Goal: Task Accomplishment & Management: Manage account settings

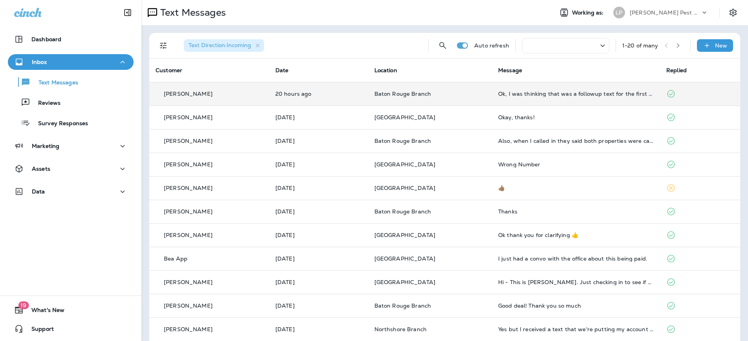
click at [269, 91] on td "[PERSON_NAME]" at bounding box center [209, 94] width 120 height 24
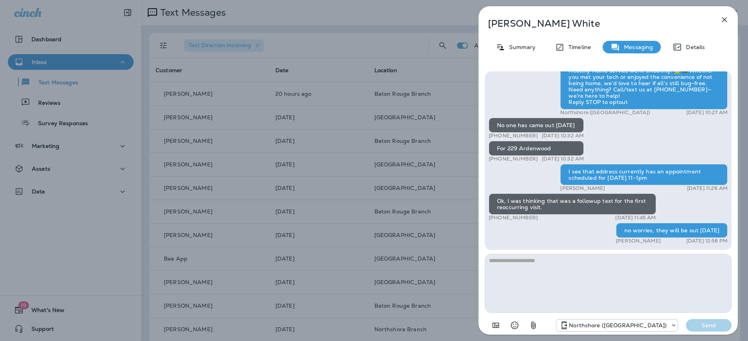
click at [723, 17] on icon "button" at bounding box center [723, 19] width 9 height 9
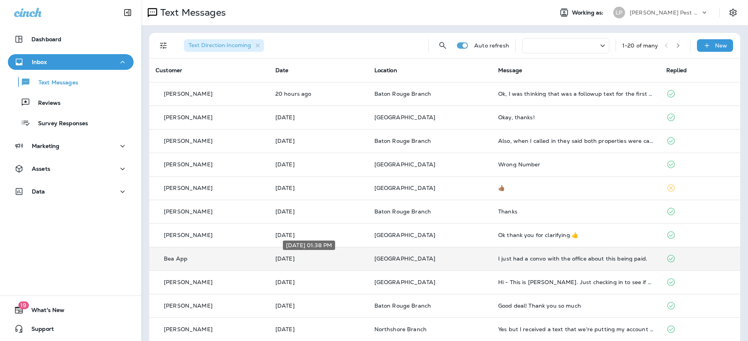
click at [328, 256] on p "[DATE]" at bounding box center [318, 259] width 86 height 6
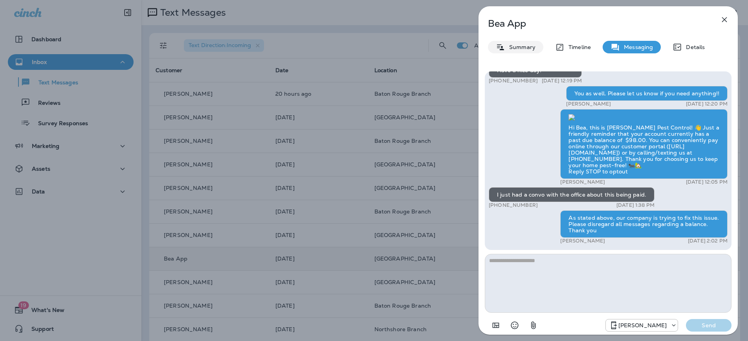
click at [514, 50] on p "Summary" at bounding box center [520, 47] width 30 height 6
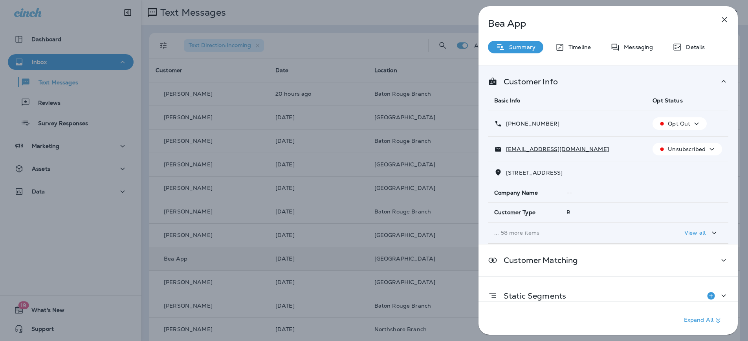
click at [727, 21] on button "button" at bounding box center [724, 20] width 16 height 16
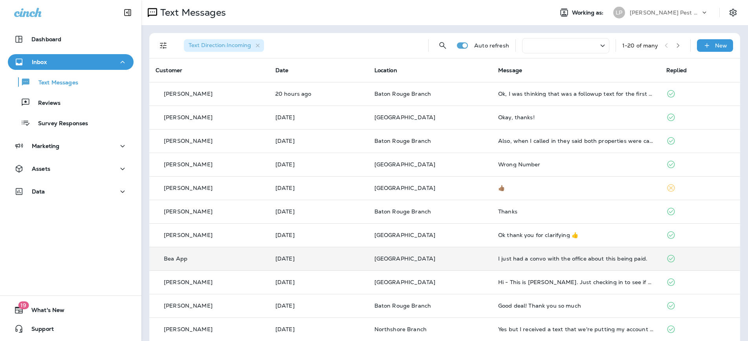
click at [232, 254] on td "Bea App" at bounding box center [209, 259] width 120 height 24
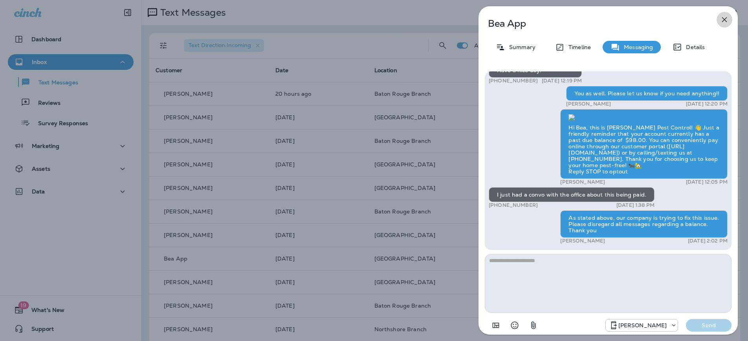
click at [727, 16] on icon "button" at bounding box center [723, 19] width 9 height 9
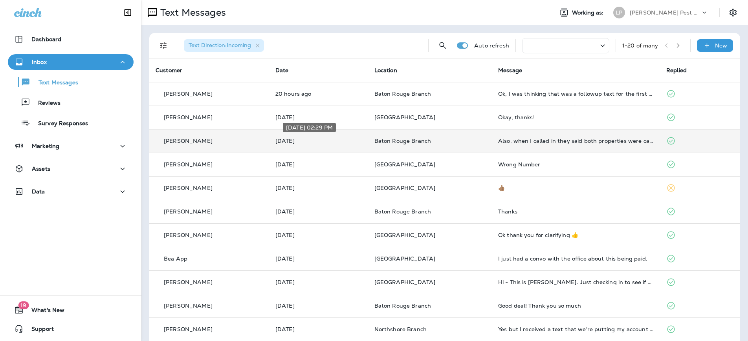
click at [350, 142] on p "[DATE]" at bounding box center [318, 141] width 86 height 6
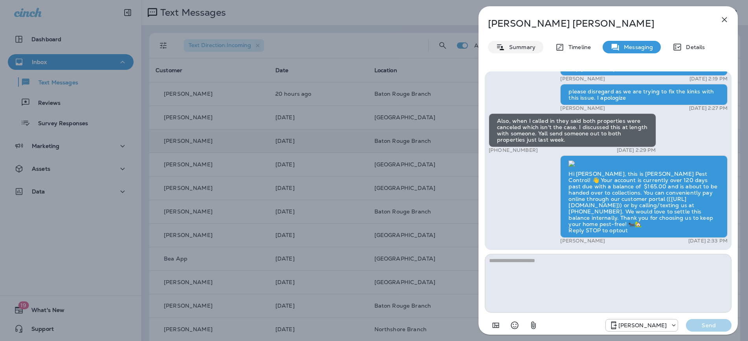
click at [518, 46] on p "Summary" at bounding box center [520, 47] width 30 height 6
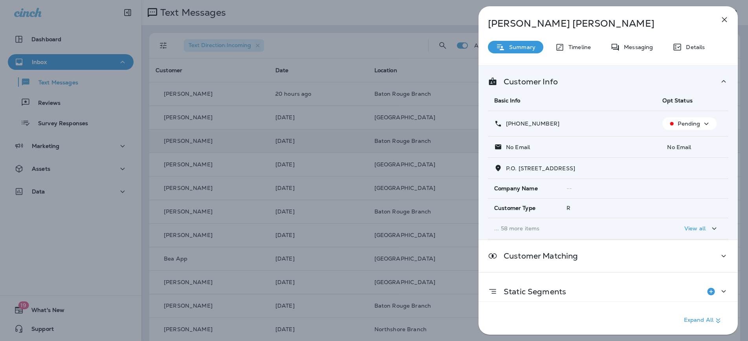
click at [679, 118] on button "Pending" at bounding box center [689, 123] width 54 height 13
click at [681, 142] on p "Opt out" at bounding box center [684, 142] width 21 height 6
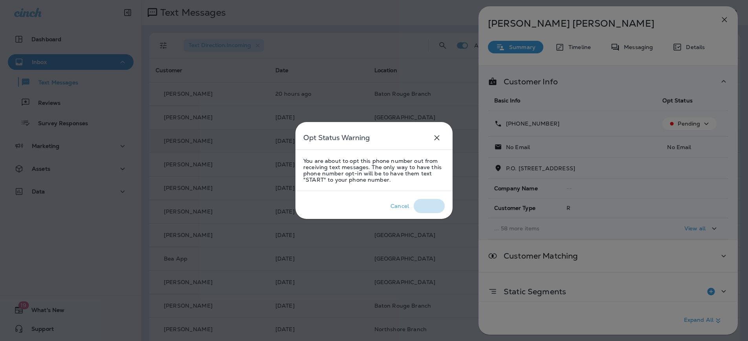
click at [425, 205] on div "Confirm" at bounding box center [429, 206] width 22 height 6
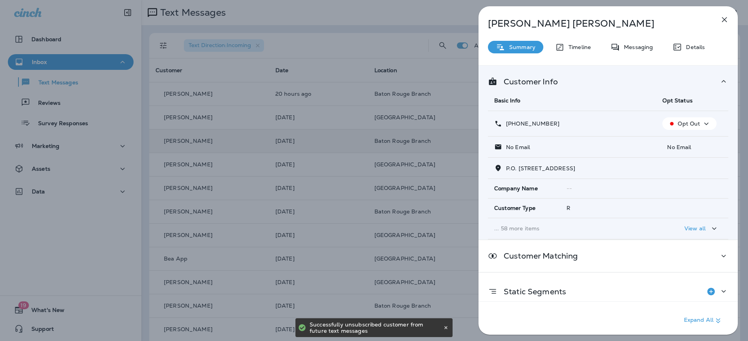
click at [724, 21] on icon "button" at bounding box center [723, 19] width 9 height 9
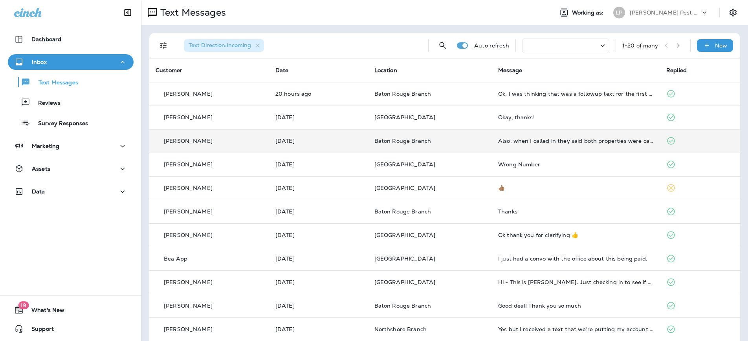
click at [263, 141] on div "[PERSON_NAME]" at bounding box center [209, 141] width 107 height 8
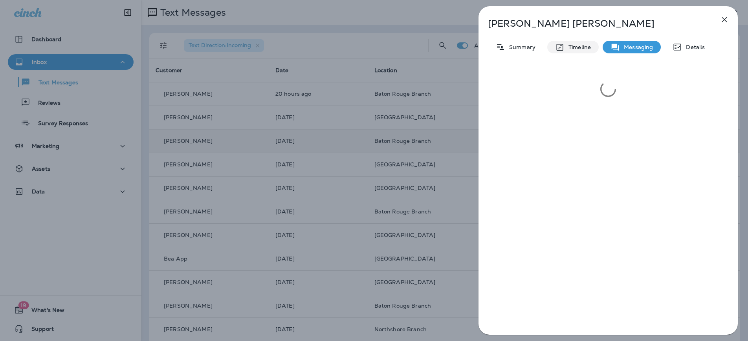
click at [578, 46] on p "Timeline" at bounding box center [577, 47] width 26 height 6
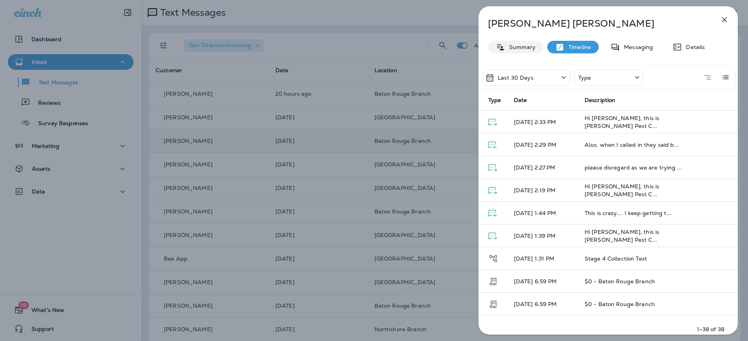
click at [499, 48] on icon at bounding box center [500, 47] width 7 height 6
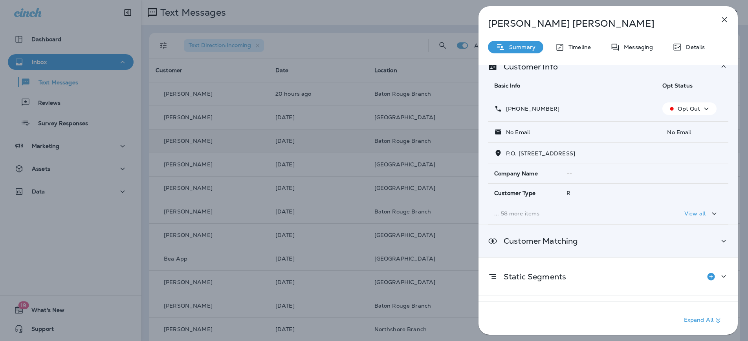
scroll to position [42, 0]
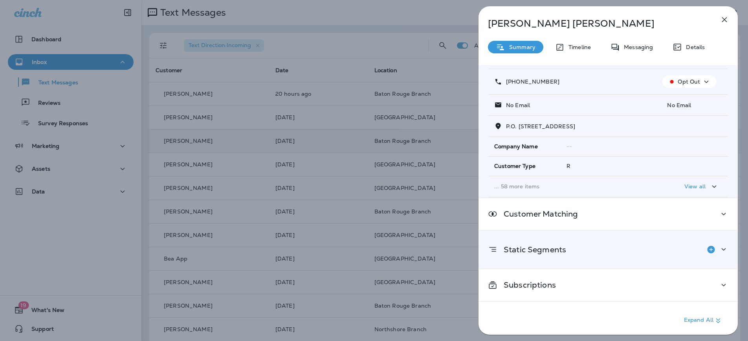
click at [719, 245] on icon at bounding box center [723, 250] width 9 height 10
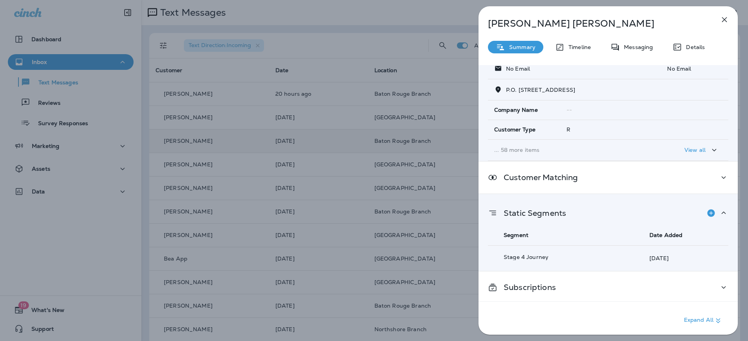
scroll to position [81, 0]
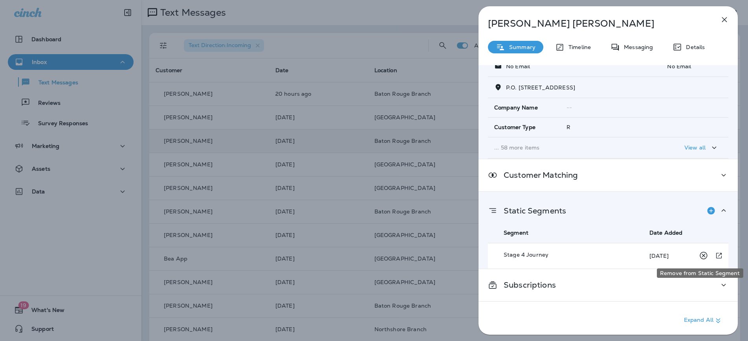
click at [699, 255] on icon "Remove from Static Segment" at bounding box center [703, 256] width 10 height 10
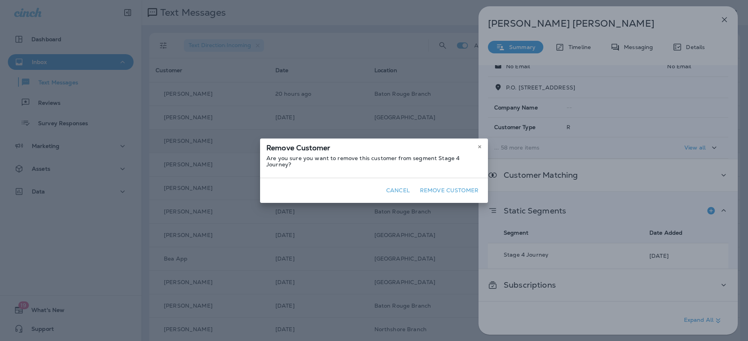
click at [452, 188] on button "Remove Customer" at bounding box center [449, 191] width 65 height 12
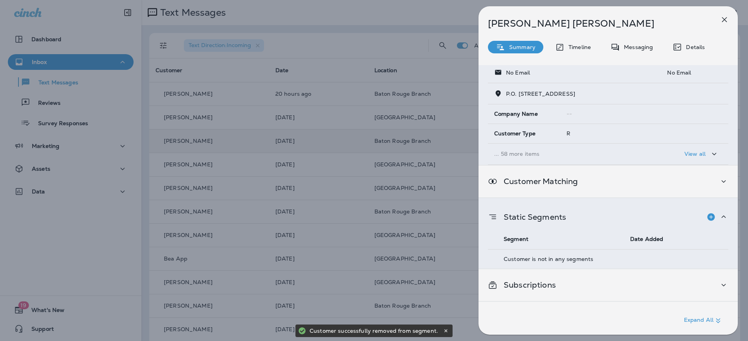
scroll to position [75, 0]
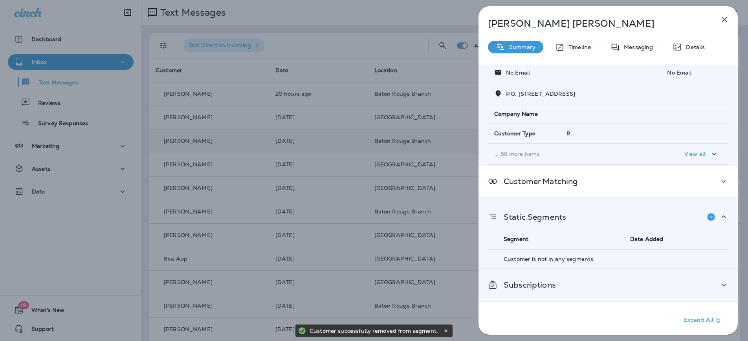
click at [712, 285] on div "Subscriptions" at bounding box center [608, 285] width 240 height 10
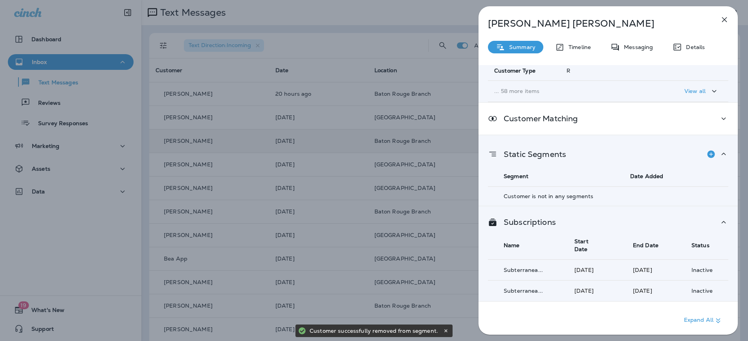
scroll to position [153, 0]
